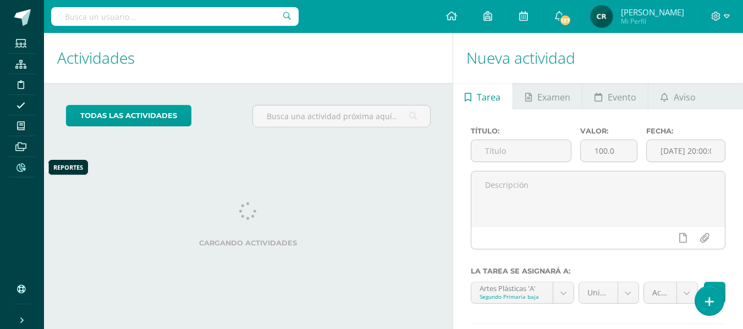
click at [20, 165] on icon at bounding box center [20, 167] width 9 height 9
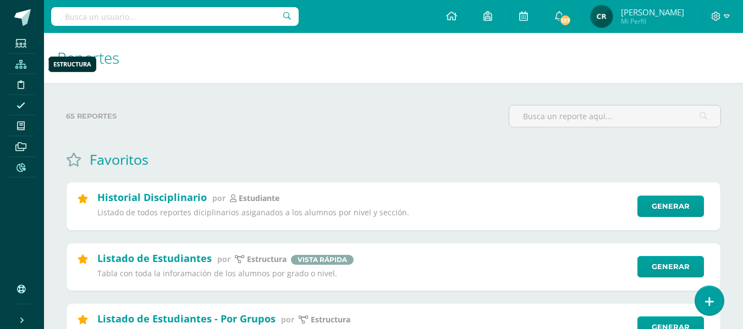
click at [25, 60] on icon at bounding box center [20, 64] width 11 height 9
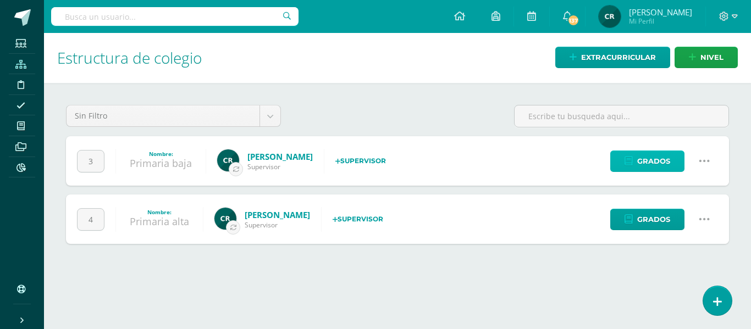
click at [659, 162] on span "Grados" at bounding box center [653, 161] width 33 height 20
click at [707, 159] on icon at bounding box center [704, 161] width 12 height 12
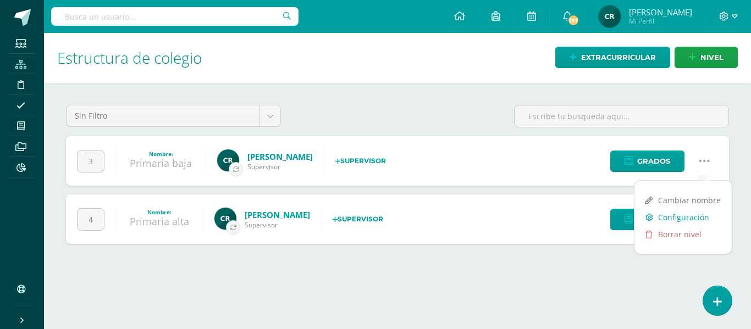
click at [703, 219] on link "Configuración" at bounding box center [682, 217] width 97 height 17
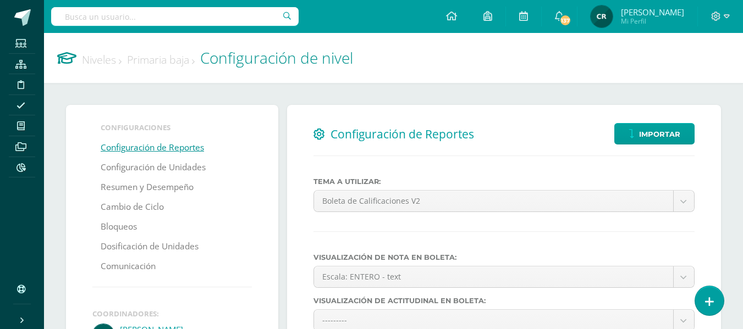
select select
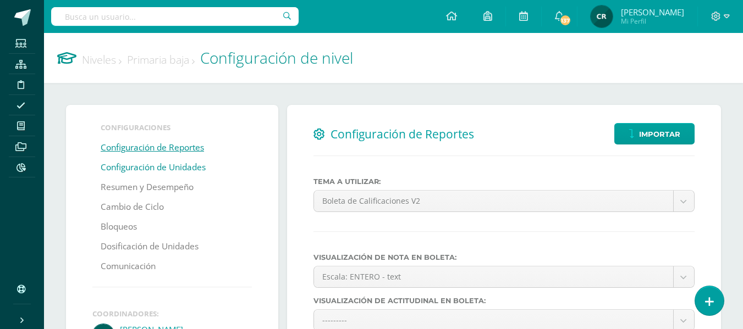
click at [145, 171] on link "Configuración de Unidades" at bounding box center [153, 168] width 105 height 20
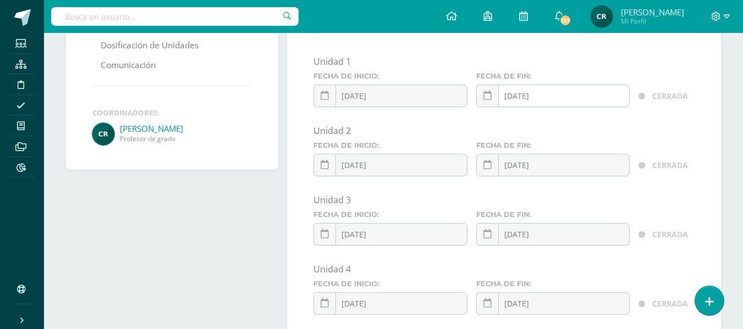
scroll to position [220, 0]
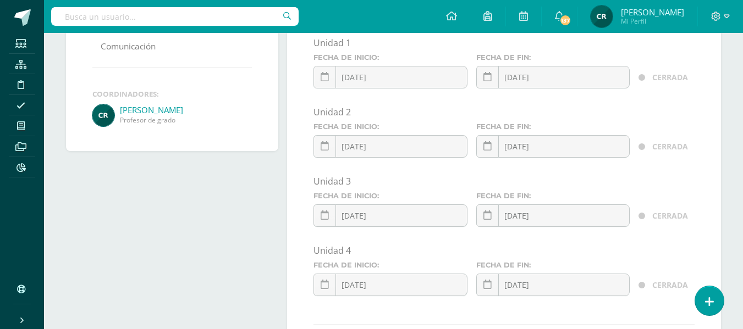
click at [578, 219] on div "[DATE] August, 2025 Mo Tu We Th Fr Sa Su 28 29 30 31 1 2 3 4 5 6 7 8 9 10 11 12…" at bounding box center [552, 219] width 153 height 31
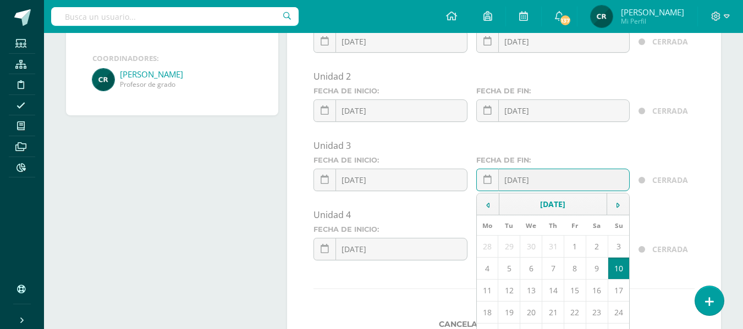
scroll to position [275, 0]
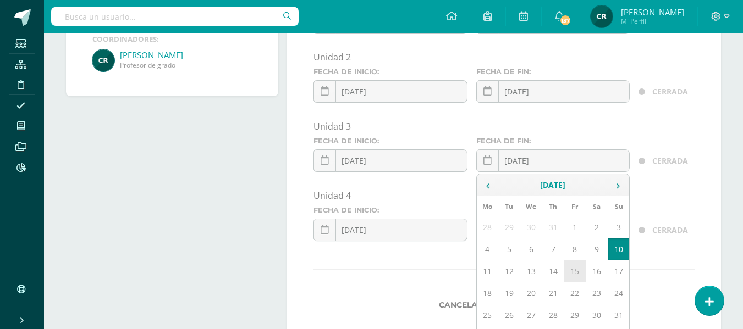
click at [574, 274] on td "15" at bounding box center [575, 272] width 22 height 22
type input "[DATE]"
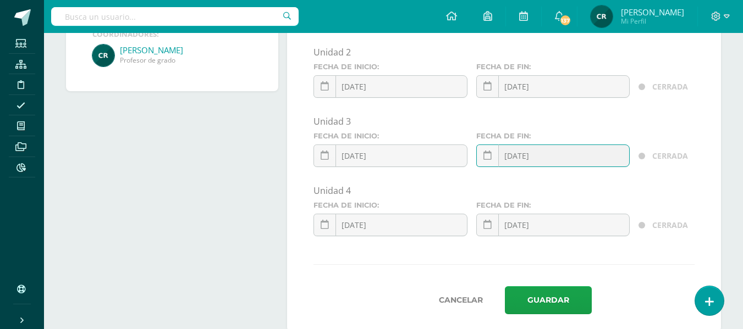
scroll to position [305, 0]
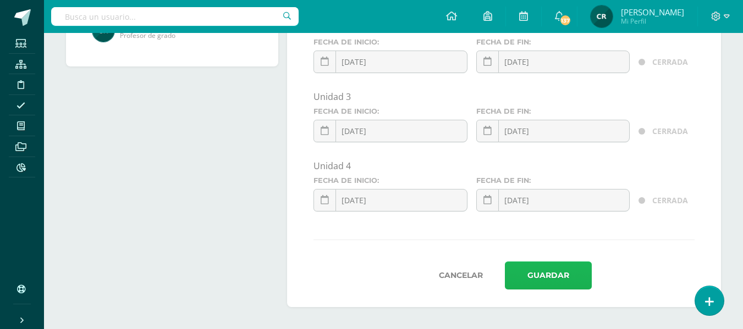
click at [554, 278] on button "Guardar" at bounding box center [548, 276] width 87 height 28
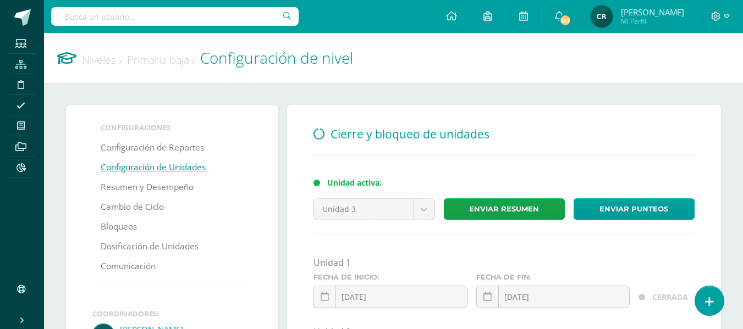
click at [23, 69] on span at bounding box center [21, 63] width 25 height 15
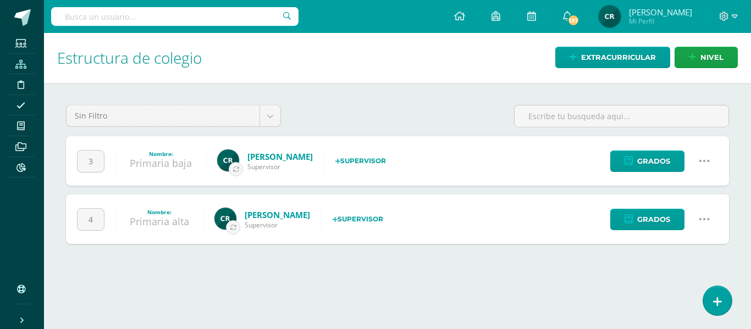
click at [704, 219] on icon at bounding box center [704, 219] width 12 height 12
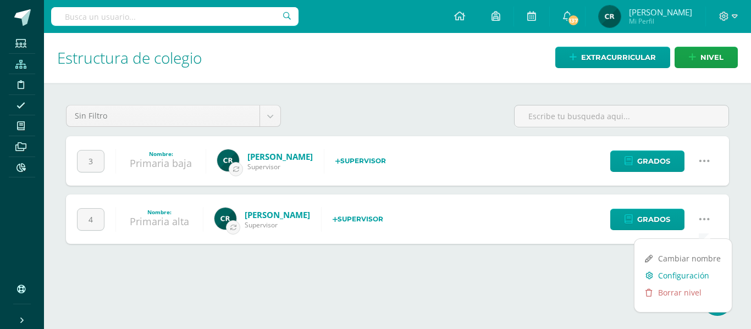
click at [695, 277] on link "Configuración" at bounding box center [682, 275] width 97 height 17
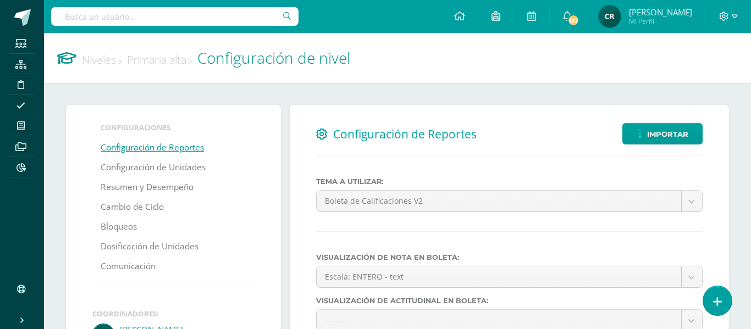
select select
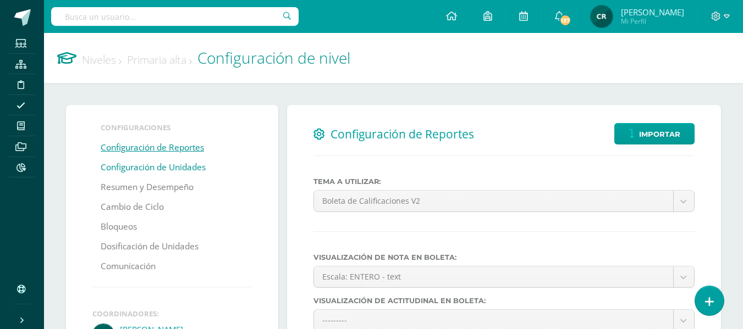
click at [185, 168] on link "Configuración de Unidades" at bounding box center [153, 168] width 105 height 20
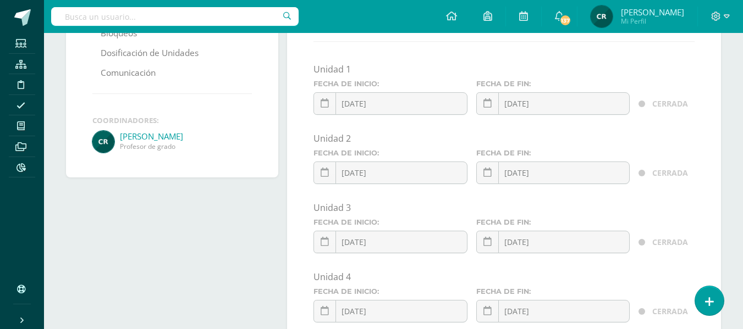
scroll to position [220, 0]
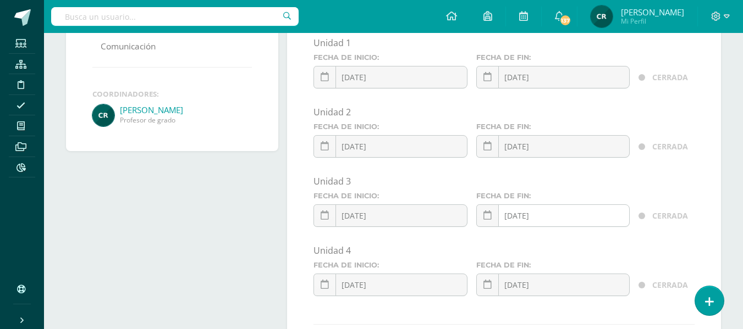
click at [593, 215] on div "2025-08-10 August, 2025 Mo Tu We Th Fr Sa Su 28 29 30 31 1 2 3 4 5 6 7 8 9 10 1…" at bounding box center [552, 219] width 153 height 31
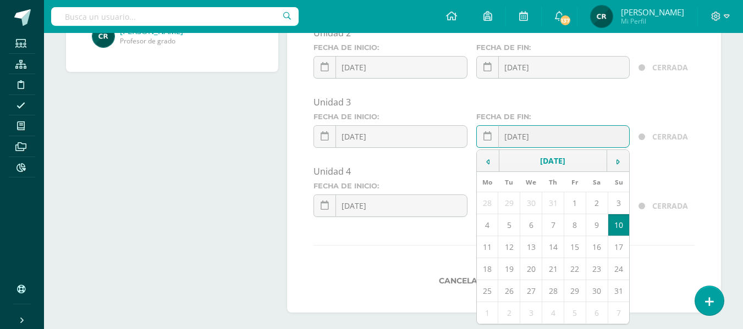
scroll to position [305, 0]
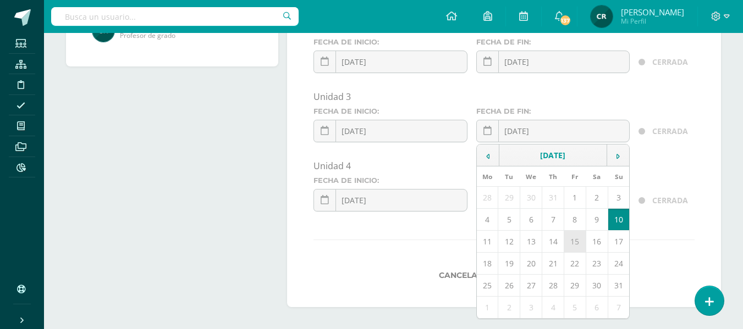
click at [577, 247] on td "15" at bounding box center [575, 242] width 22 height 22
type input "[DATE]"
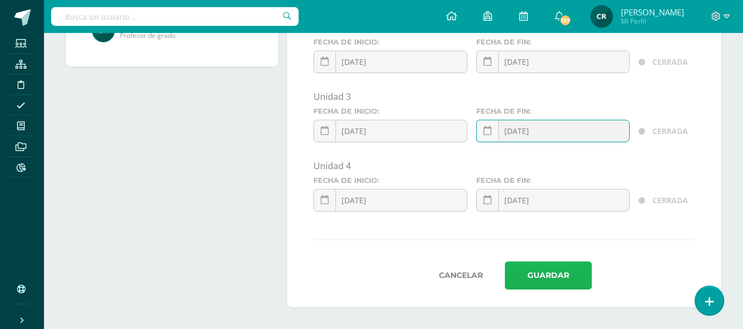
click at [551, 274] on button "Guardar" at bounding box center [548, 276] width 87 height 28
